Goal: Find contact information: Find contact information

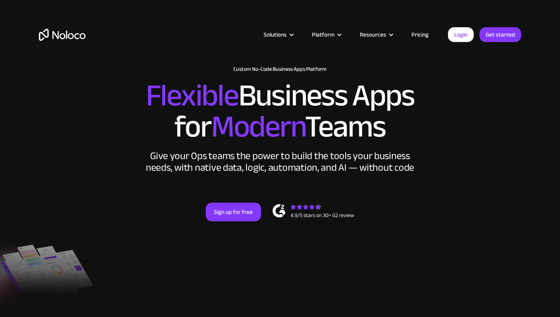
click at [427, 36] on link "Pricing" at bounding box center [420, 35] width 37 height 10
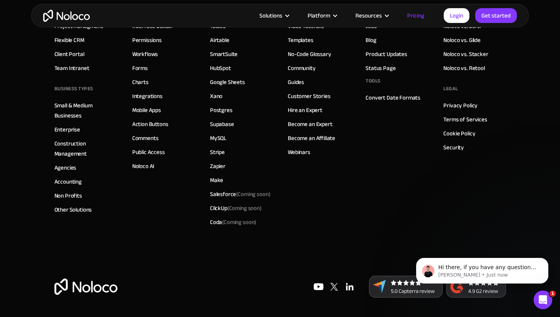
scroll to position [3896, 0]
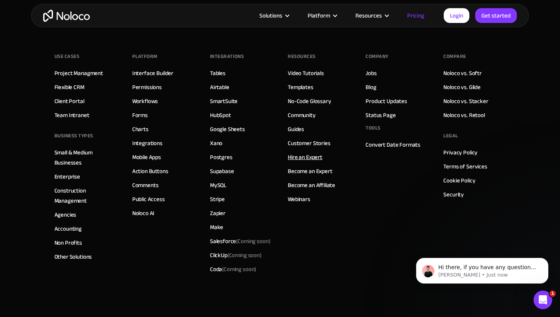
click at [305, 158] on link "Hire an Expert" at bounding box center [305, 157] width 35 height 10
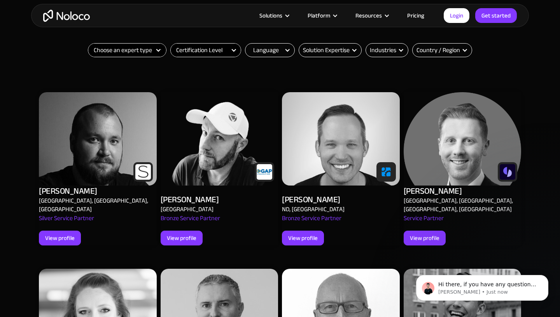
scroll to position [311, 0]
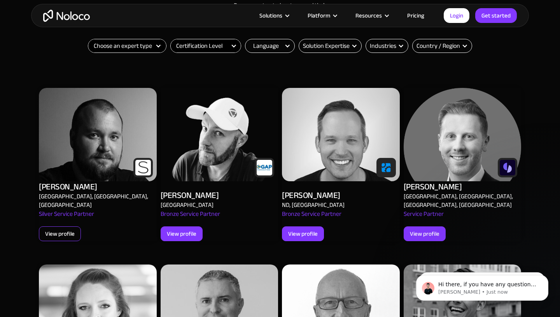
click at [71, 229] on div "View profile" at bounding box center [60, 234] width 30 height 10
